Goal: Task Accomplishment & Management: Manage account settings

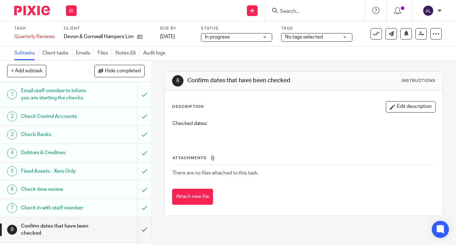
click at [229, 126] on p "Checked dates:" at bounding box center [303, 123] width 263 height 7
click at [73, 14] on button at bounding box center [71, 10] width 11 height 11
click at [68, 32] on link "Work" at bounding box center [68, 33] width 12 height 5
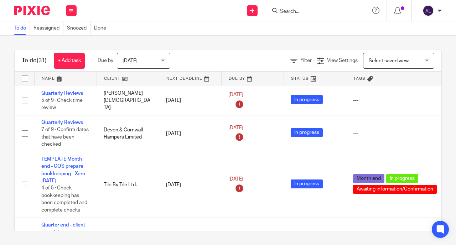
click at [111, 82] on link at bounding box center [128, 79] width 62 height 14
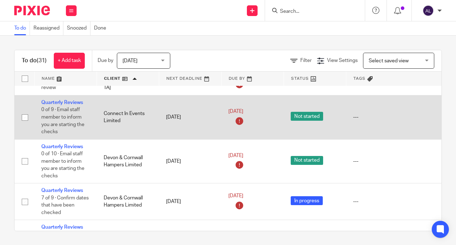
scroll to position [104, 0]
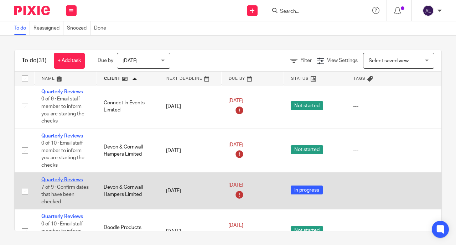
click at [64, 182] on link "Quarterly Reviews" at bounding box center [62, 179] width 42 height 5
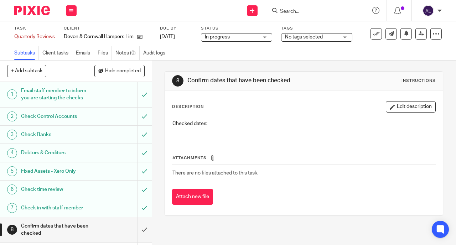
click at [214, 126] on p "Checked dates:" at bounding box center [303, 123] width 263 height 7
click at [214, 125] on p "Checked dates:" at bounding box center [303, 123] width 263 height 7
click at [56, 230] on h1 "Confirm dates that have been checked" at bounding box center [57, 230] width 73 height 18
click at [396, 105] on button "Edit description" at bounding box center [410, 106] width 50 height 11
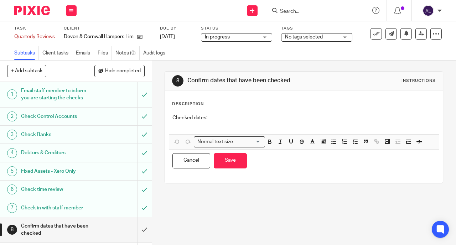
click at [228, 120] on p "Checked dates:" at bounding box center [303, 117] width 263 height 7
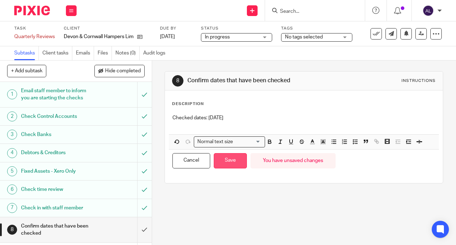
click at [225, 162] on button "Save" at bounding box center [230, 160] width 33 height 15
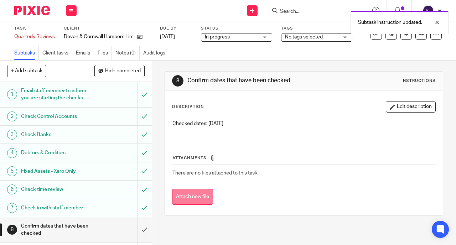
click at [198, 200] on button "Attach new file" at bounding box center [192, 197] width 41 height 16
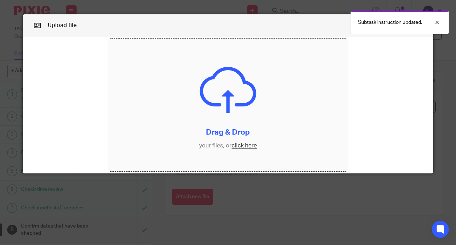
click at [240, 146] on input "file" at bounding box center [228, 105] width 238 height 132
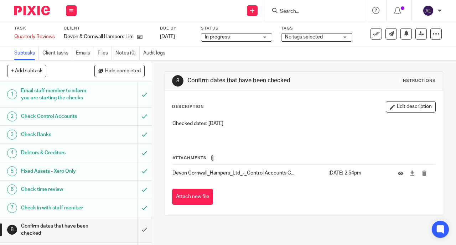
click at [61, 226] on h1 "Confirm dates that have been checked" at bounding box center [57, 230] width 73 height 18
click at [140, 230] on input "submit" at bounding box center [76, 229] width 152 height 25
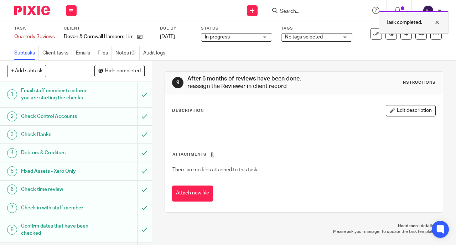
click at [437, 23] on div at bounding box center [431, 22] width 19 height 9
click at [70, 11] on icon at bounding box center [71, 11] width 4 height 4
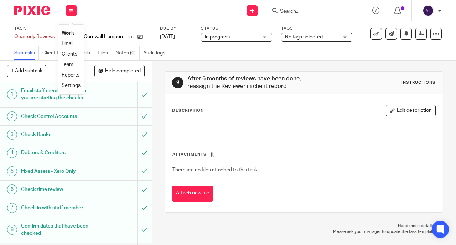
click at [70, 34] on link "Work" at bounding box center [68, 33] width 12 height 5
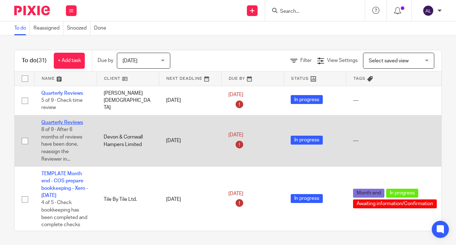
click at [64, 123] on link "Quarterly Reviews" at bounding box center [62, 122] width 42 height 5
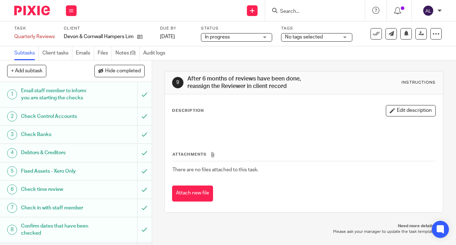
scroll to position [31, 0]
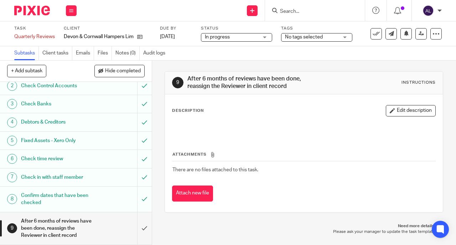
click at [67, 221] on h1 "After 6 months of reviews have been done, reassign the Reviewer in client record" at bounding box center [57, 228] width 73 height 25
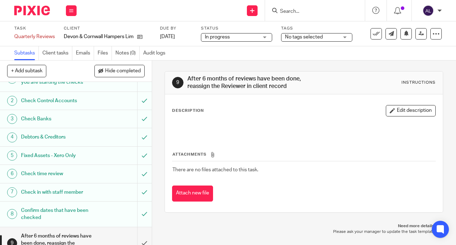
scroll to position [31, 0]
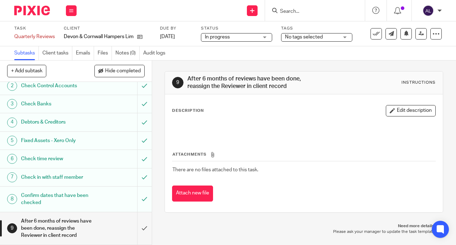
click at [80, 223] on h1 "After 6 months of reviews have been done, reassign the Reviewer in client record" at bounding box center [57, 228] width 73 height 25
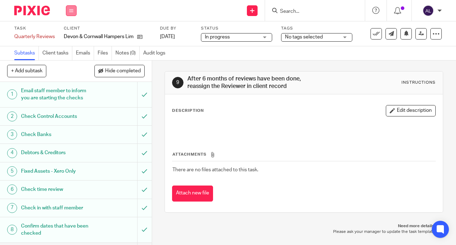
click at [70, 11] on icon at bounding box center [71, 11] width 4 height 4
click at [70, 31] on link "Work" at bounding box center [68, 33] width 12 height 5
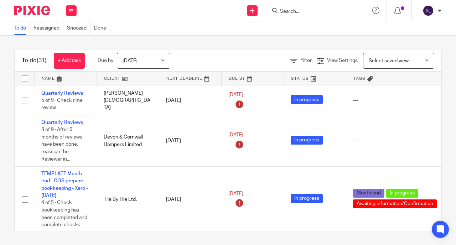
click at [112, 77] on link at bounding box center [128, 79] width 62 height 14
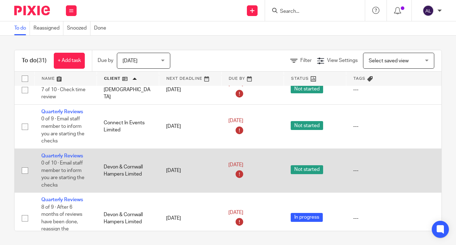
scroll to position [104, 0]
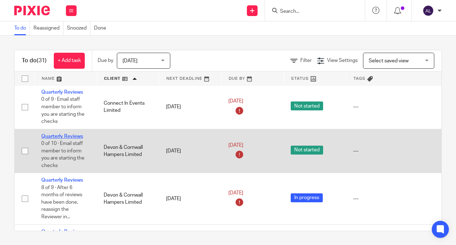
click at [64, 139] on link "Quarterly Reviews" at bounding box center [62, 136] width 42 height 5
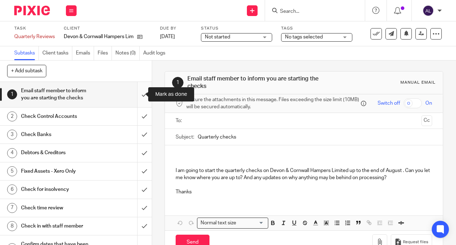
click at [138, 94] on input "submit" at bounding box center [76, 94] width 152 height 25
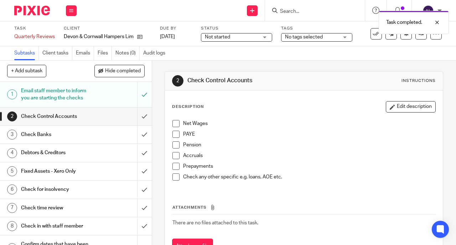
click at [102, 96] on div "Email staff member to inform you are starting the checks" at bounding box center [75, 94] width 109 height 18
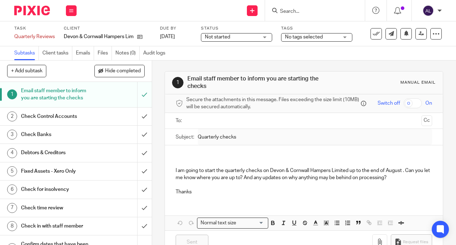
click at [107, 117] on div "Check Control Accounts" at bounding box center [75, 116] width 109 height 11
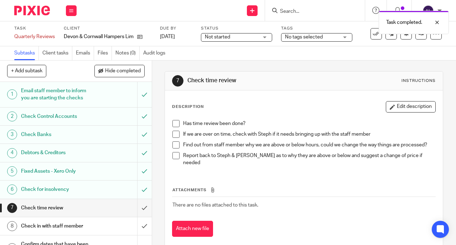
click at [135, 206] on input "submit" at bounding box center [76, 208] width 152 height 18
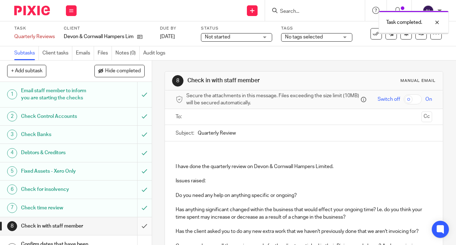
scroll to position [49, 0]
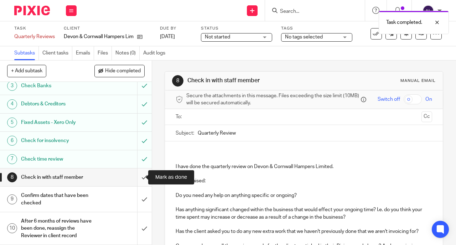
click at [138, 178] on input "submit" at bounding box center [76, 177] width 152 height 18
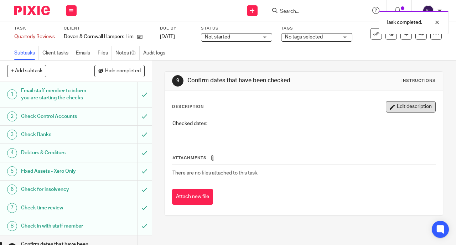
click at [397, 108] on button "Edit description" at bounding box center [410, 106] width 50 height 11
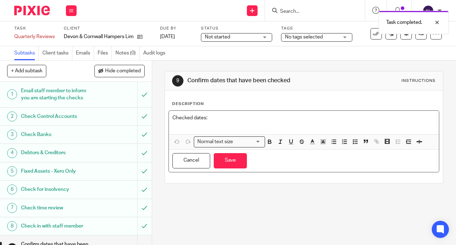
click at [215, 117] on p "Checked dates:" at bounding box center [303, 117] width 263 height 7
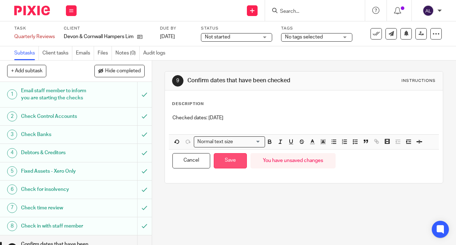
click at [231, 159] on button "Save" at bounding box center [230, 160] width 33 height 15
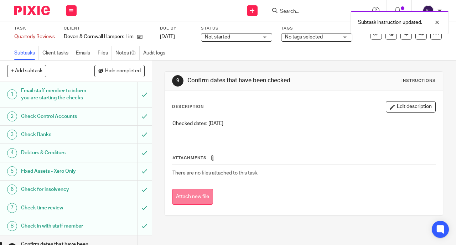
click at [184, 195] on button "Attach new file" at bounding box center [192, 197] width 41 height 16
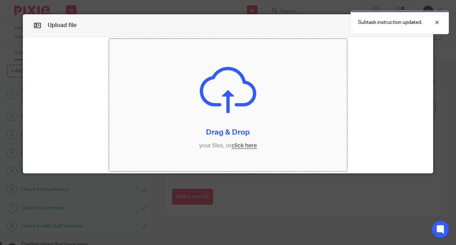
click at [243, 149] on input "file" at bounding box center [228, 105] width 238 height 132
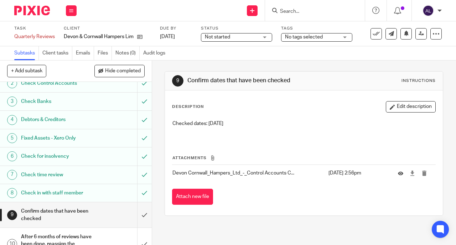
scroll to position [49, 0]
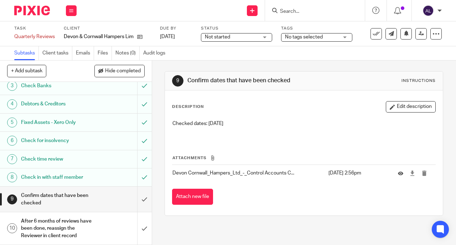
click at [96, 197] on div "Confirm dates that have been checked" at bounding box center [75, 199] width 109 height 18
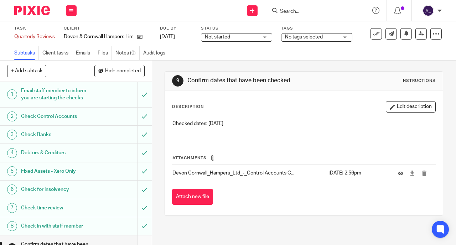
scroll to position [49, 0]
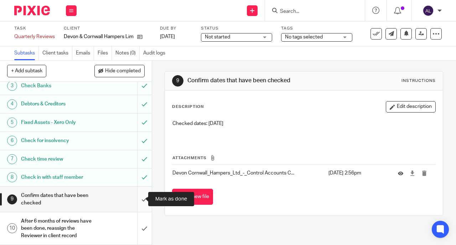
click at [137, 204] on input "submit" at bounding box center [76, 199] width 152 height 25
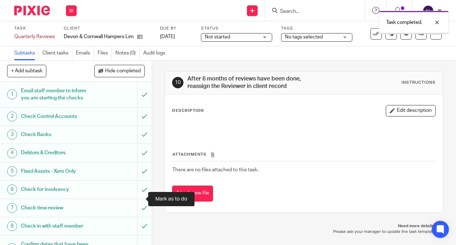
scroll to position [49, 0]
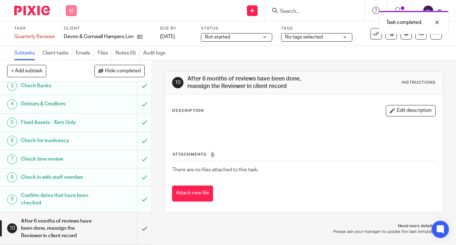
click at [70, 12] on icon at bounding box center [71, 11] width 4 height 4
click at [70, 33] on link "Work" at bounding box center [68, 33] width 12 height 5
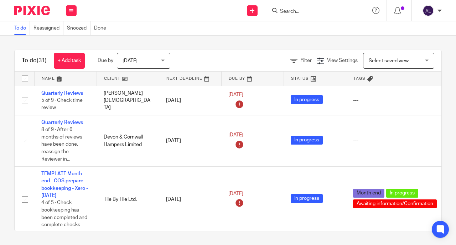
click at [109, 78] on link at bounding box center [128, 79] width 62 height 14
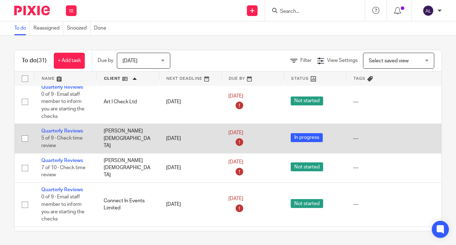
scroll to position [15, 0]
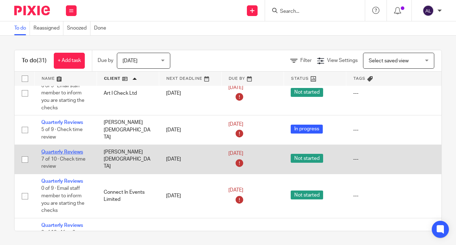
click at [68, 154] on link "Quarterly Reviews" at bounding box center [62, 151] width 42 height 5
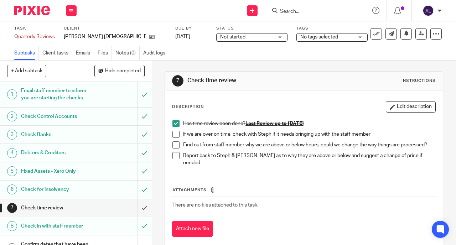
click at [174, 135] on span at bounding box center [175, 134] width 7 height 7
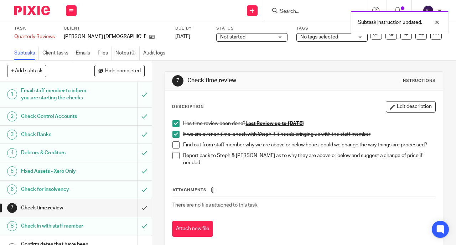
click at [174, 146] on span at bounding box center [175, 144] width 7 height 7
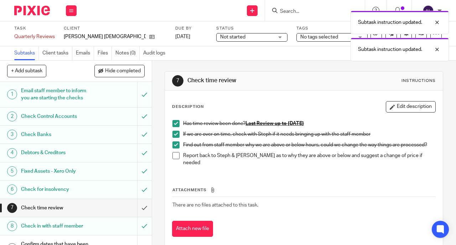
click at [175, 158] on span at bounding box center [175, 155] width 7 height 7
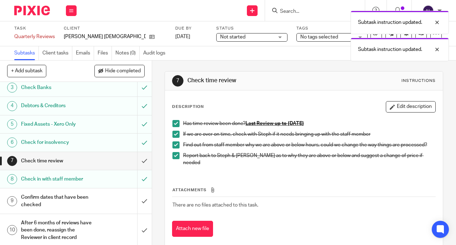
scroll to position [49, 0]
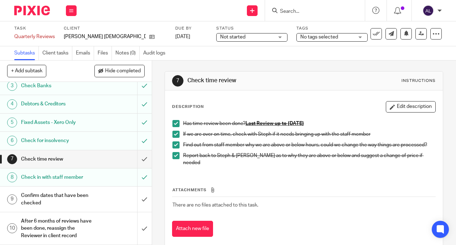
click at [87, 195] on h1 "Confirm dates that have been checked" at bounding box center [57, 199] width 73 height 18
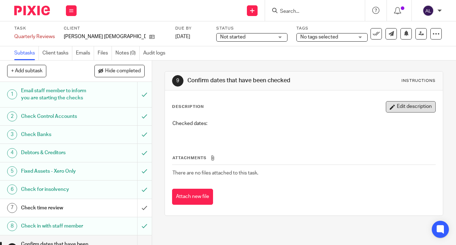
click at [391, 107] on button "Edit description" at bounding box center [410, 106] width 50 height 11
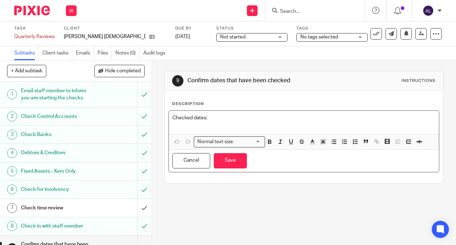
click at [213, 120] on p "Checked dates:" at bounding box center [303, 117] width 263 height 7
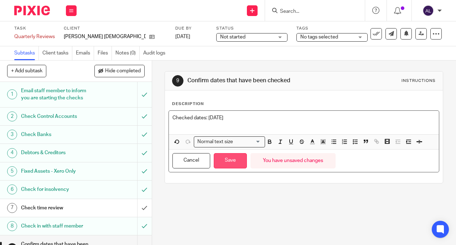
click at [227, 162] on button "Save" at bounding box center [230, 160] width 33 height 15
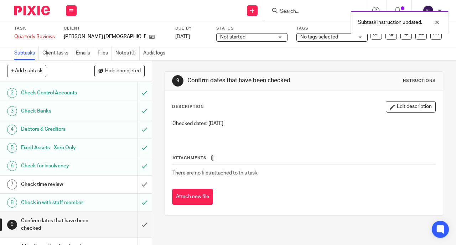
scroll to position [49, 0]
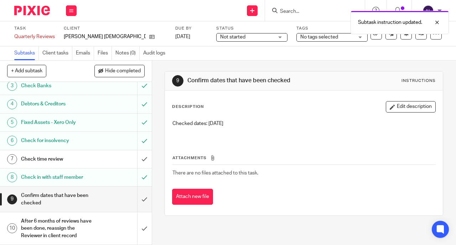
click at [86, 157] on h1 "Check time review" at bounding box center [57, 159] width 73 height 11
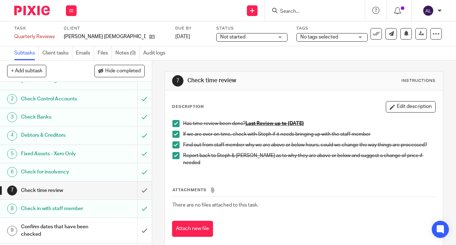
scroll to position [49, 0]
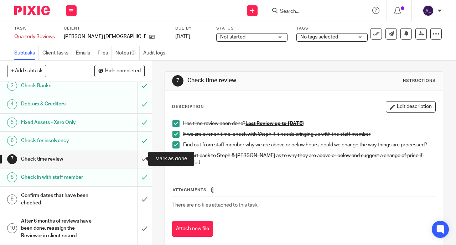
click at [136, 161] on input "submit" at bounding box center [76, 159] width 152 height 18
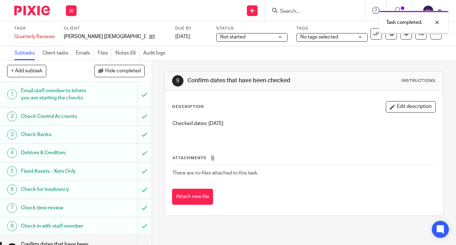
scroll to position [49, 0]
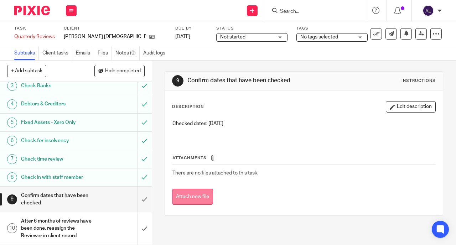
click at [197, 197] on button "Attach new file" at bounding box center [192, 197] width 41 height 16
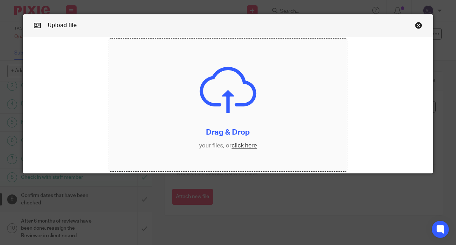
click at [242, 146] on input "file" at bounding box center [228, 105] width 238 height 132
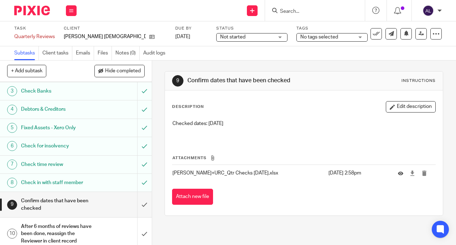
scroll to position [49, 0]
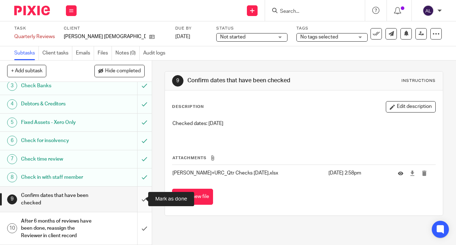
click at [136, 198] on input "submit" at bounding box center [76, 199] width 152 height 25
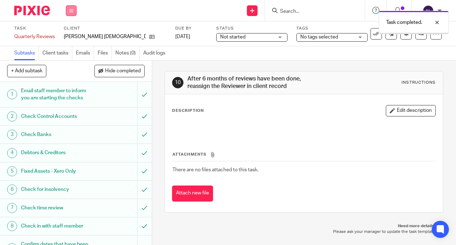
click at [68, 10] on button at bounding box center [71, 10] width 11 height 11
click at [69, 32] on link "Work" at bounding box center [68, 33] width 12 height 5
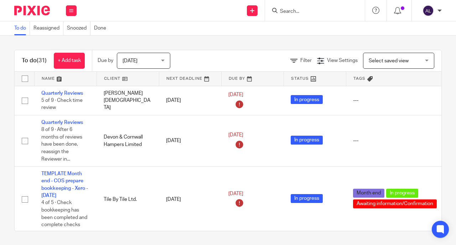
click at [111, 78] on link at bounding box center [128, 79] width 62 height 14
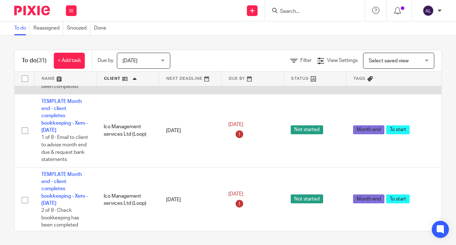
scroll to position [508, 0]
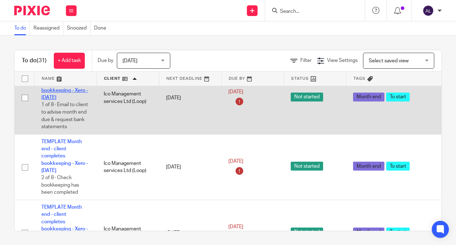
click at [62, 100] on link "TEMPLATE Month end - client completes bookkeeping - Xero - [DATE]" at bounding box center [64, 83] width 47 height 34
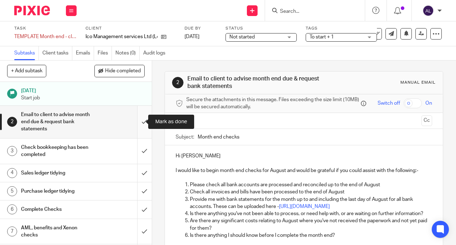
click at [134, 122] on input "submit" at bounding box center [76, 122] width 152 height 32
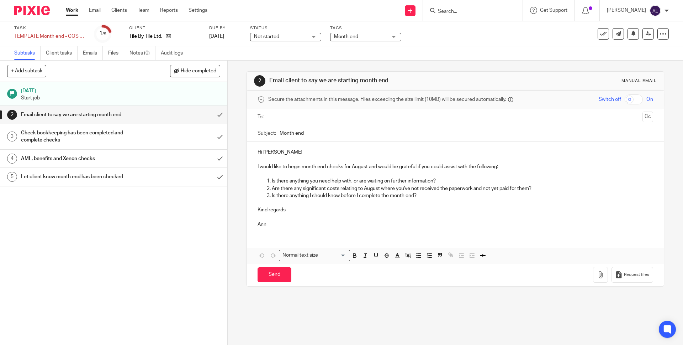
click at [287, 117] on input "text" at bounding box center [455, 117] width 369 height 8
click at [266, 277] on input "Send" at bounding box center [275, 275] width 34 height 15
type input "Sent"
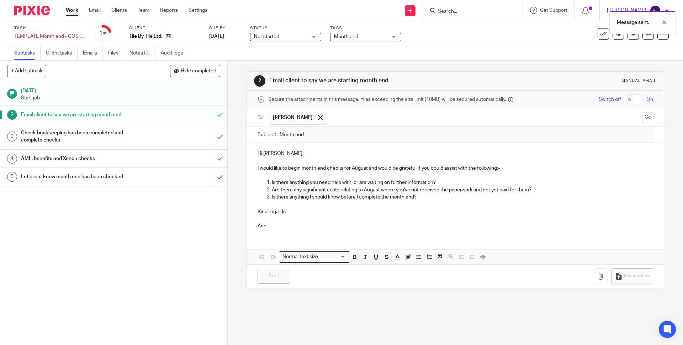
click at [132, 142] on h1 "Check bookkeeping has been completed and complete checks" at bounding box center [82, 136] width 123 height 18
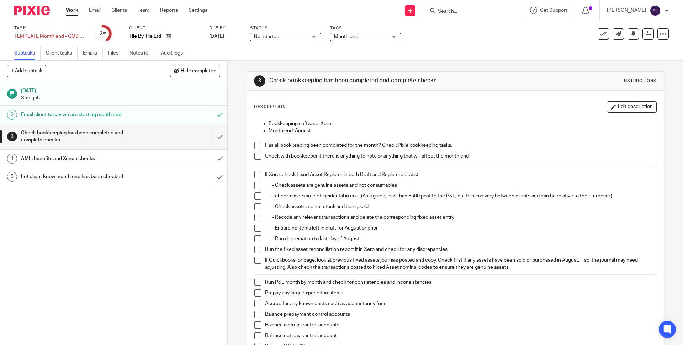
click at [256, 146] on span at bounding box center [257, 145] width 7 height 7
click at [257, 158] on span at bounding box center [257, 155] width 7 height 7
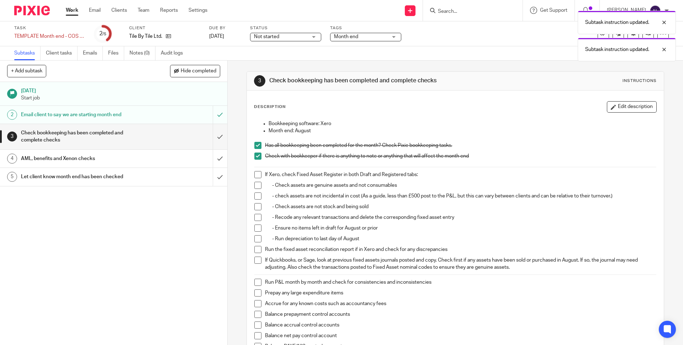
click at [256, 176] on span at bounding box center [257, 174] width 7 height 7
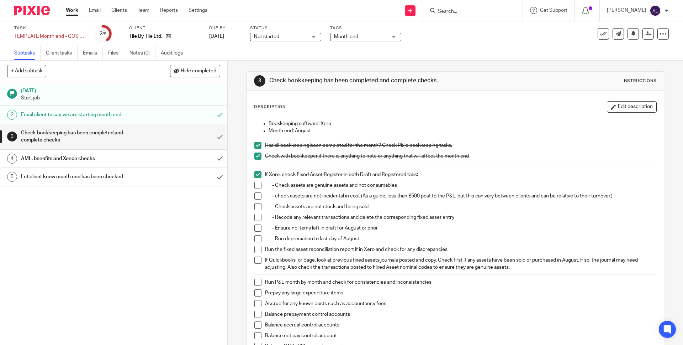
click at [255, 187] on span at bounding box center [257, 185] width 7 height 7
click at [255, 196] on span at bounding box center [257, 195] width 7 height 7
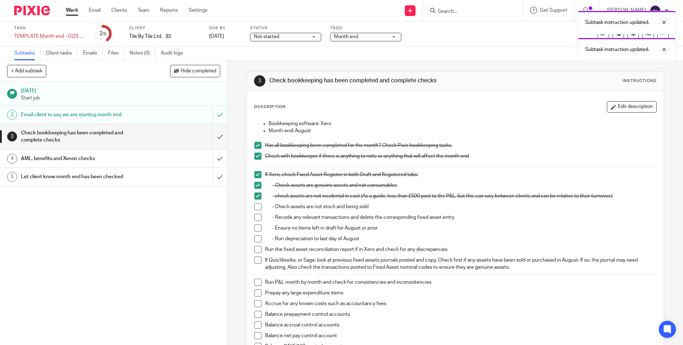
click at [255, 206] on span at bounding box center [257, 206] width 7 height 7
click at [256, 216] on span at bounding box center [257, 217] width 7 height 7
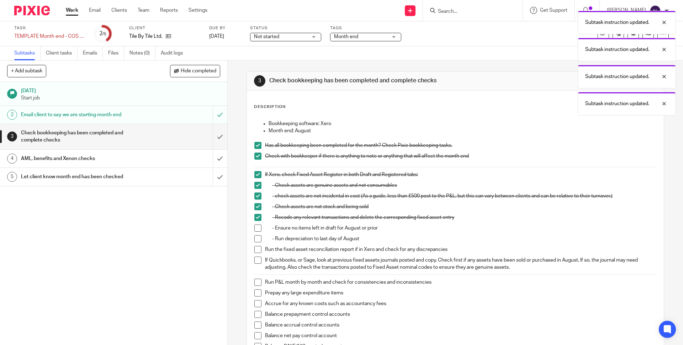
click at [256, 226] on span at bounding box center [257, 227] width 7 height 7
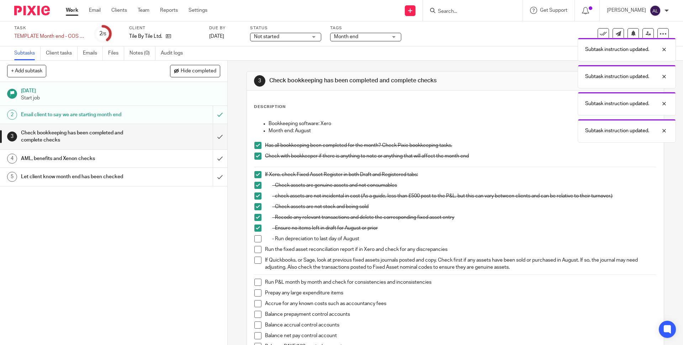
click at [254, 239] on span at bounding box center [257, 238] width 7 height 7
click at [256, 251] on span at bounding box center [257, 249] width 7 height 7
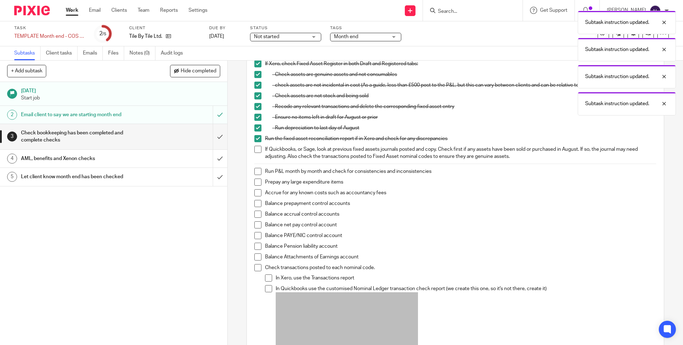
scroll to position [122, 0]
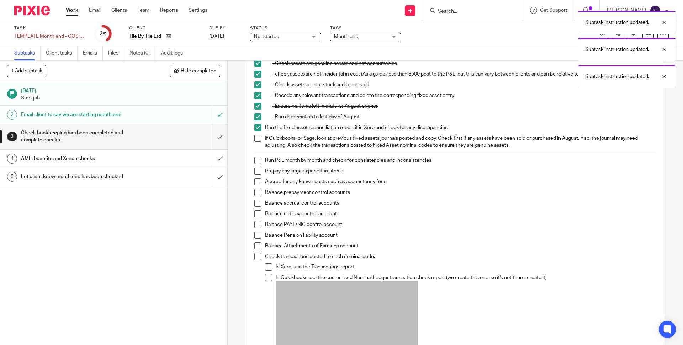
click at [259, 162] on span at bounding box center [257, 160] width 7 height 7
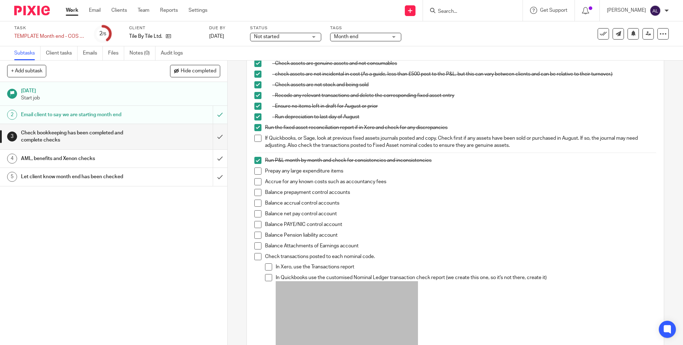
click at [254, 173] on span at bounding box center [257, 170] width 7 height 7
click at [256, 182] on span at bounding box center [257, 181] width 7 height 7
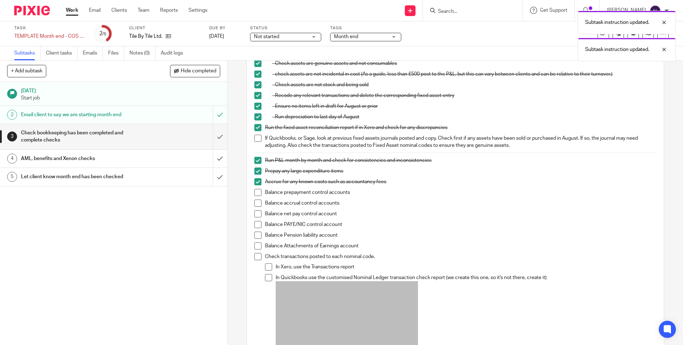
click at [257, 190] on span at bounding box center [257, 192] width 7 height 7
click at [257, 204] on span at bounding box center [257, 202] width 7 height 7
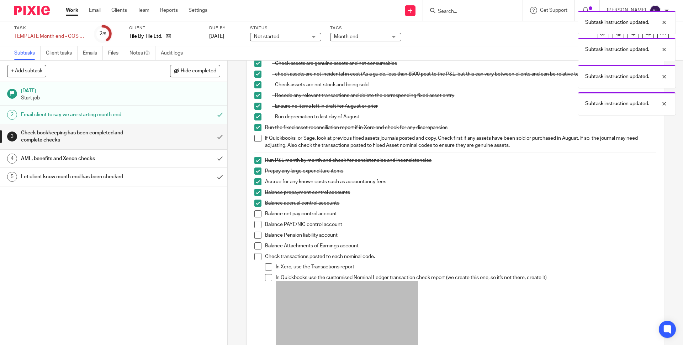
click at [257, 212] on span at bounding box center [257, 213] width 7 height 7
click at [256, 222] on span at bounding box center [257, 224] width 7 height 7
click at [256, 233] on span at bounding box center [257, 234] width 7 height 7
click at [255, 245] on span at bounding box center [257, 245] width 7 height 7
click at [255, 257] on span at bounding box center [257, 256] width 7 height 7
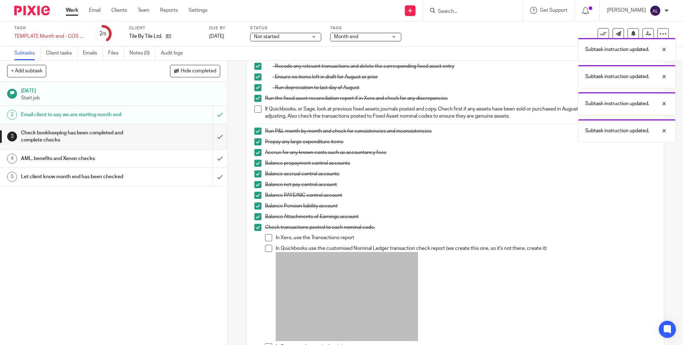
scroll to position [154, 0]
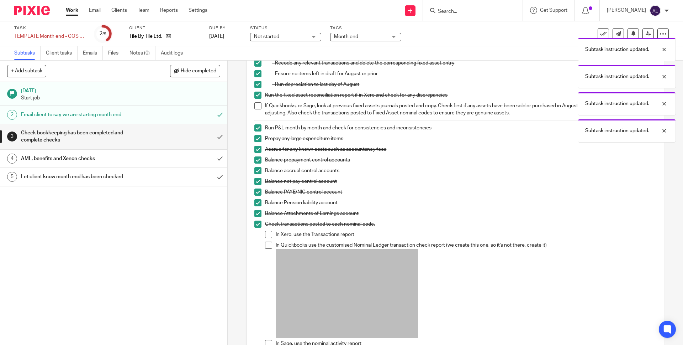
click at [267, 238] on li "In Xero, use the Transactions report" at bounding box center [460, 236] width 391 height 11
click at [267, 236] on span at bounding box center [268, 234] width 7 height 7
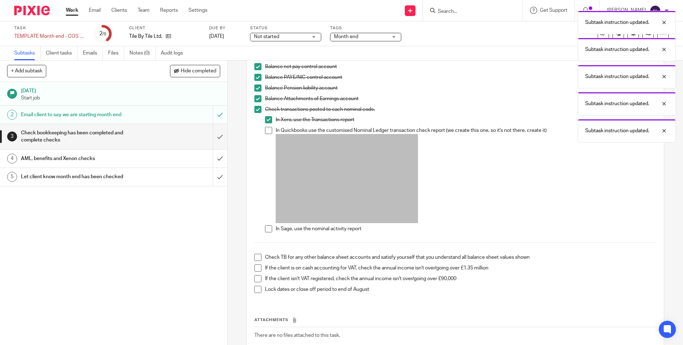
scroll to position [269, 0]
click at [254, 257] on span at bounding box center [257, 256] width 7 height 7
click at [256, 268] on span at bounding box center [257, 267] width 7 height 7
click at [257, 275] on span at bounding box center [257, 277] width 7 height 7
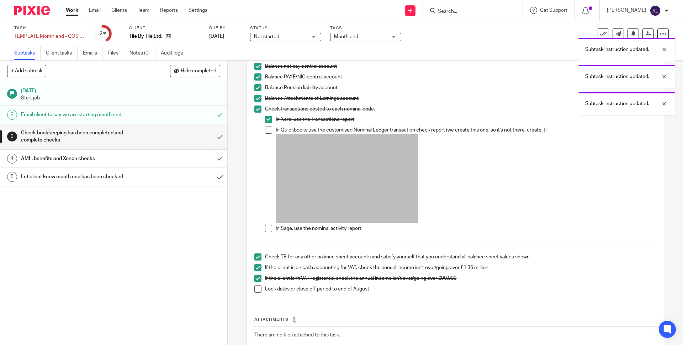
click at [256, 288] on span at bounding box center [257, 288] width 7 height 7
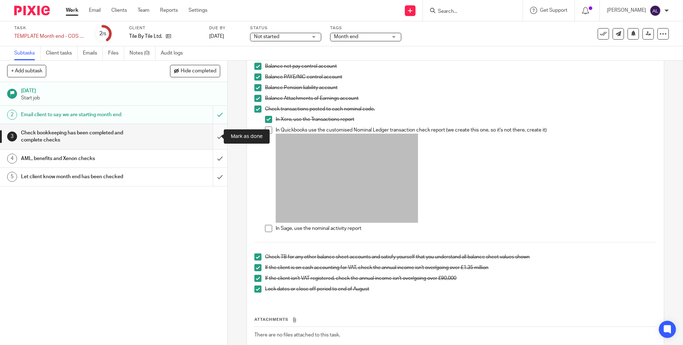
click at [212, 138] on input "submit" at bounding box center [113, 136] width 227 height 25
